Goal: Task Accomplishment & Management: Use online tool/utility

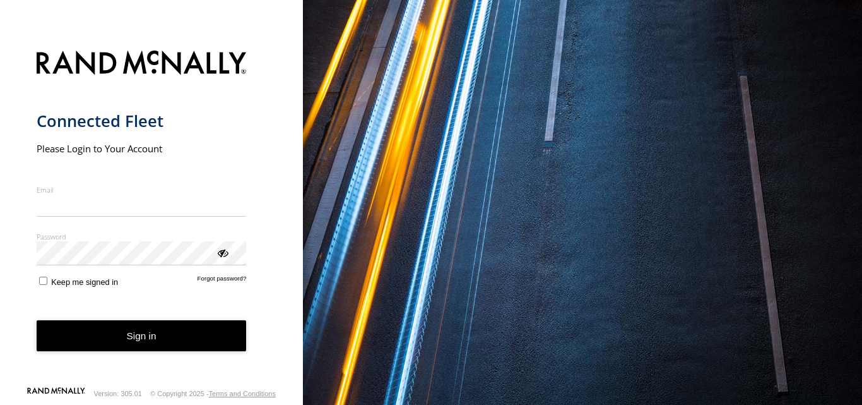
type input "**********"
click at [144, 346] on button "Sign in" at bounding box center [142, 335] width 210 height 31
click at [144, 342] on button "Sign in" at bounding box center [142, 335] width 210 height 31
